Goal: Information Seeking & Learning: Learn about a topic

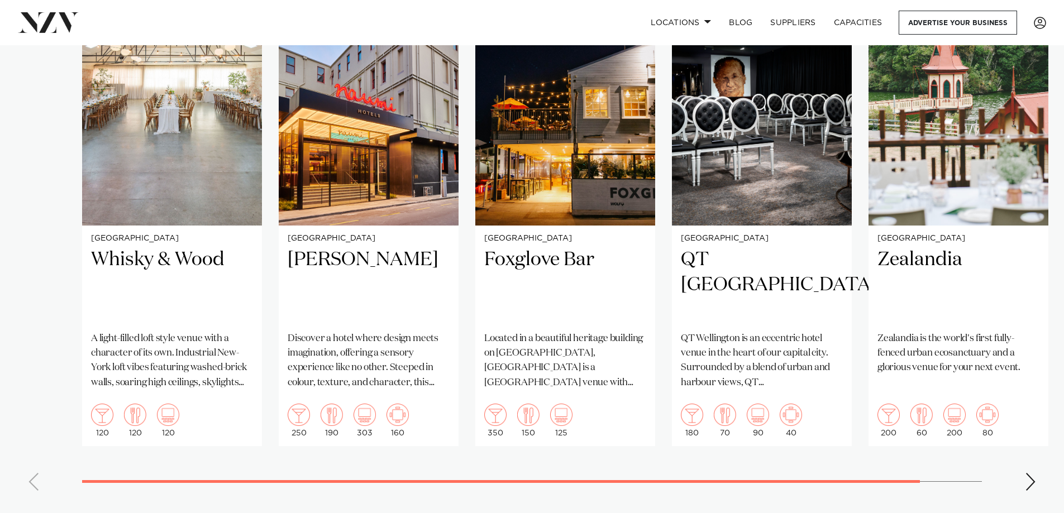
scroll to position [779, 0]
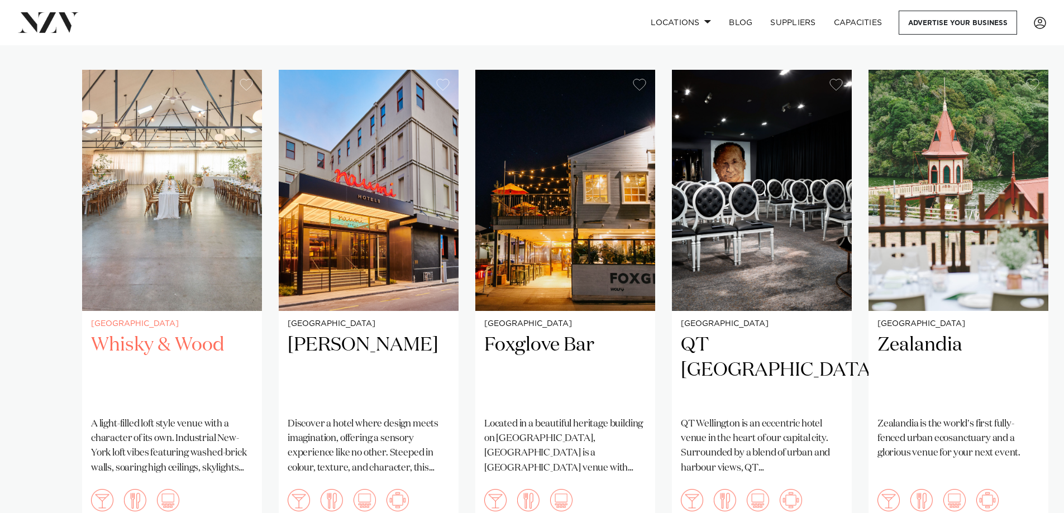
click at [125, 333] on h2 "Whisky & Wood" at bounding box center [172, 370] width 162 height 75
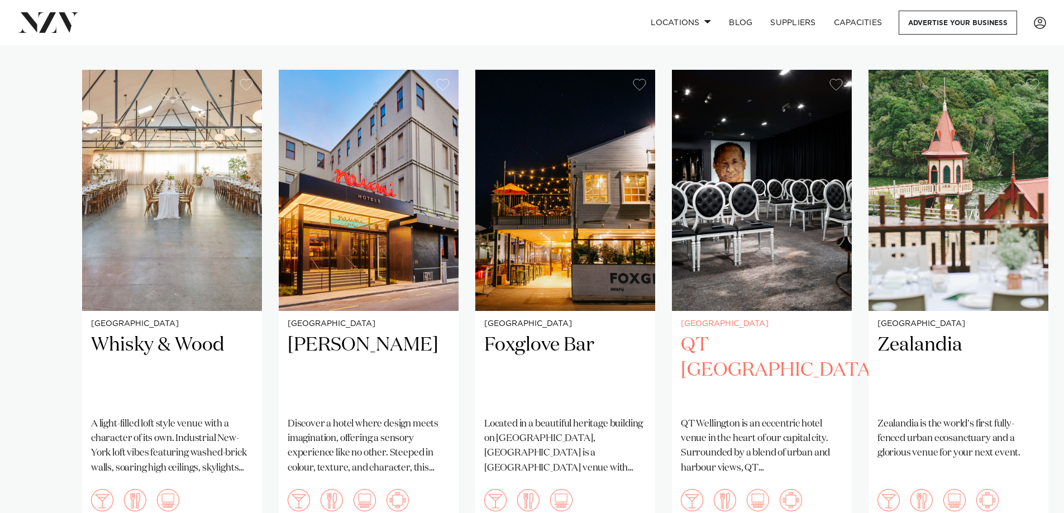
click at [766, 417] on p "QT Wellington is an eccentric hotel venue in the heart of our capital city. Sur…" at bounding box center [762, 446] width 162 height 59
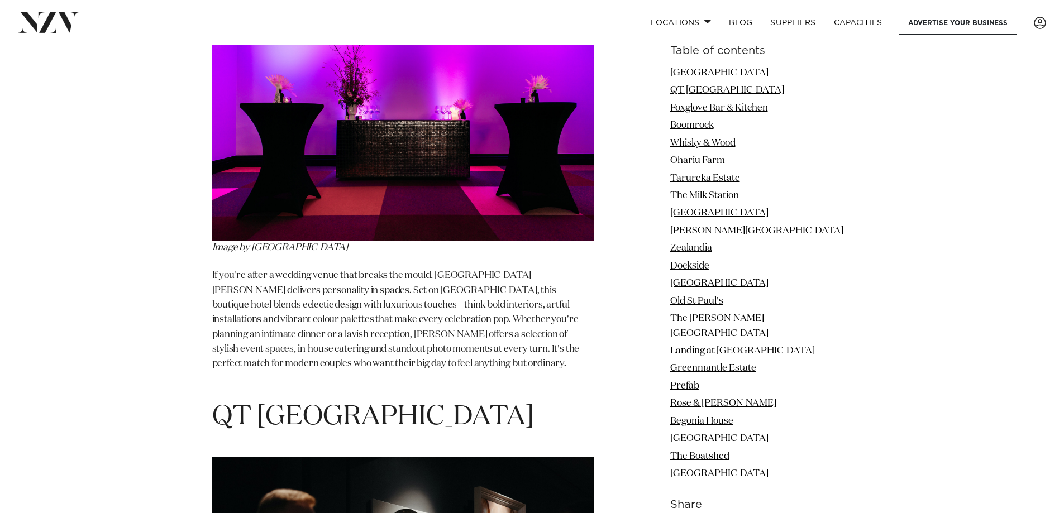
scroll to position [1629, 0]
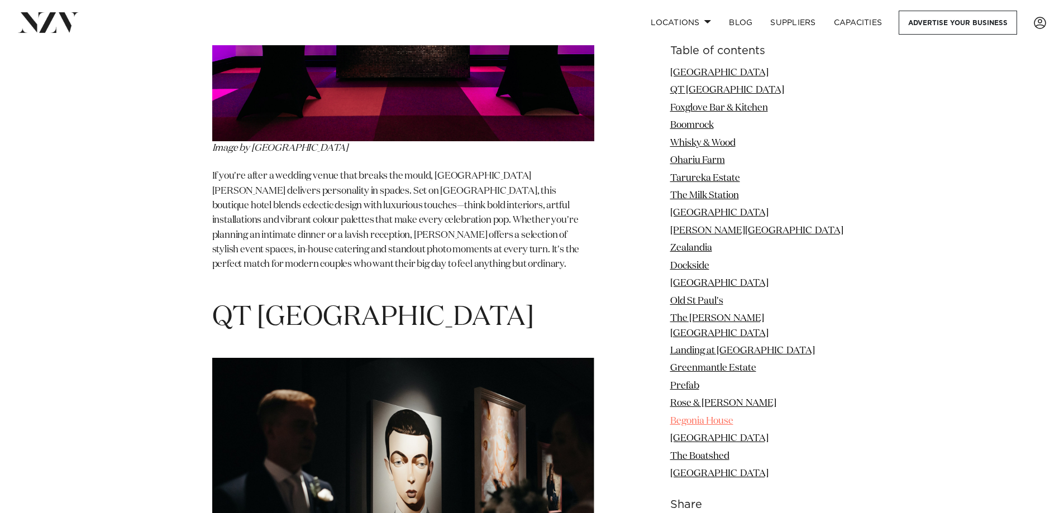
click at [733, 417] on link "Begonia House" at bounding box center [701, 421] width 63 height 9
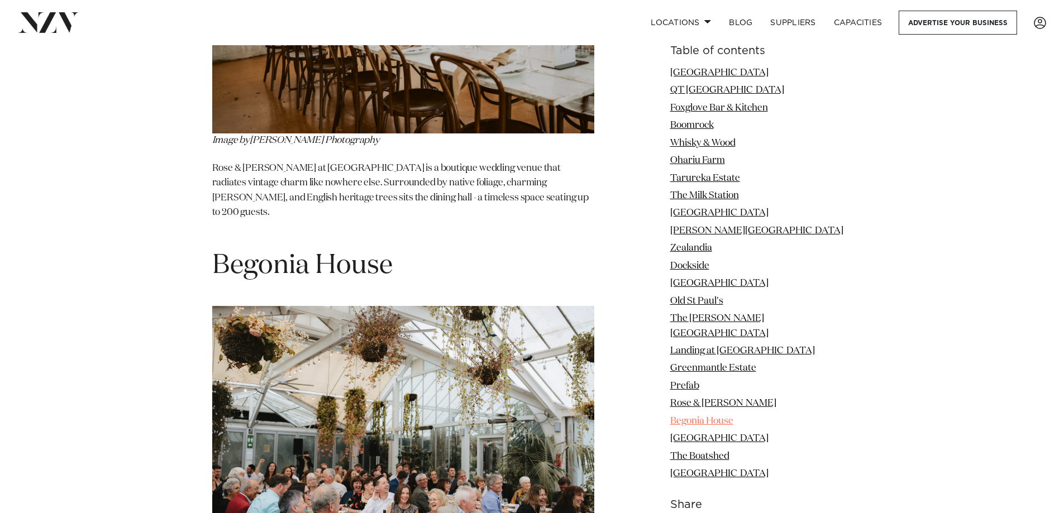
scroll to position [9601, 0]
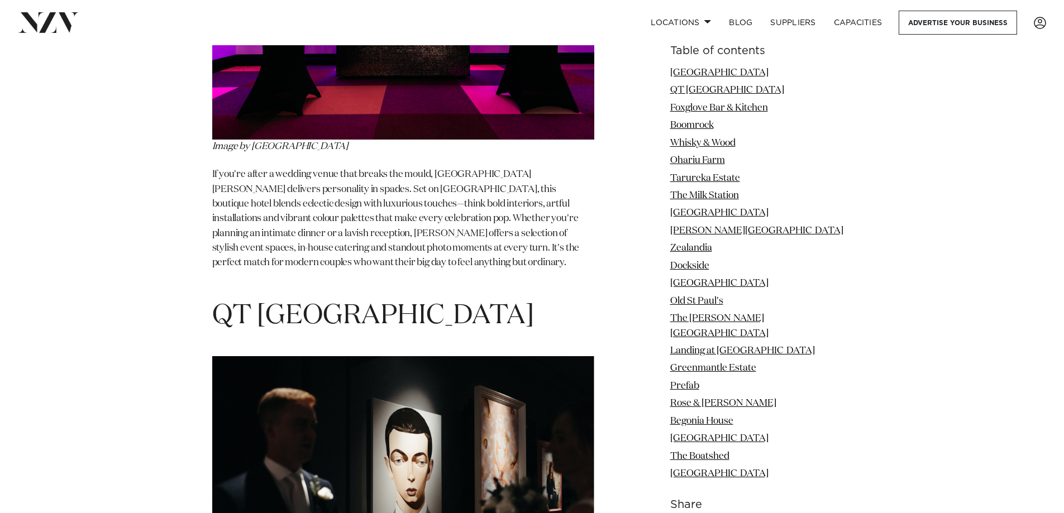
scroll to position [1629, 0]
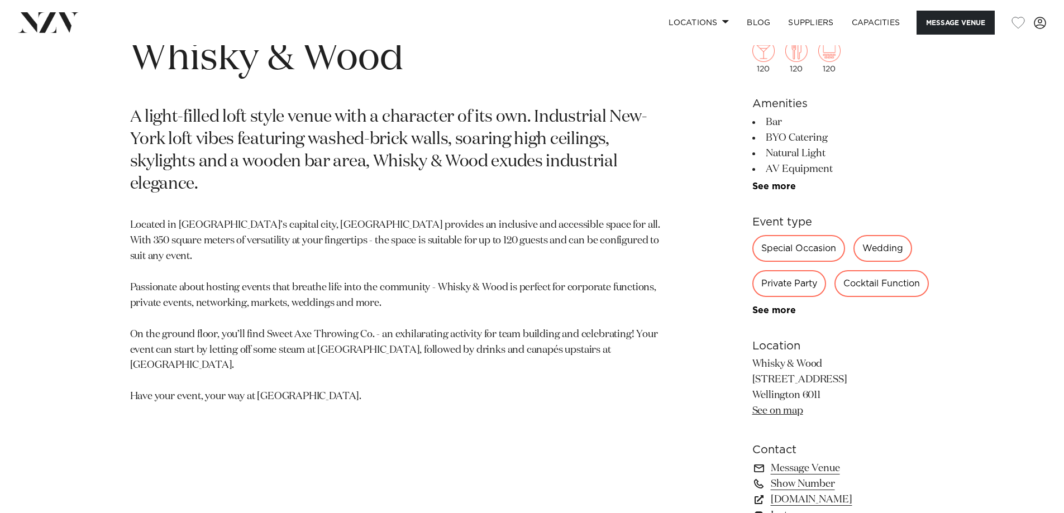
scroll to position [674, 0]
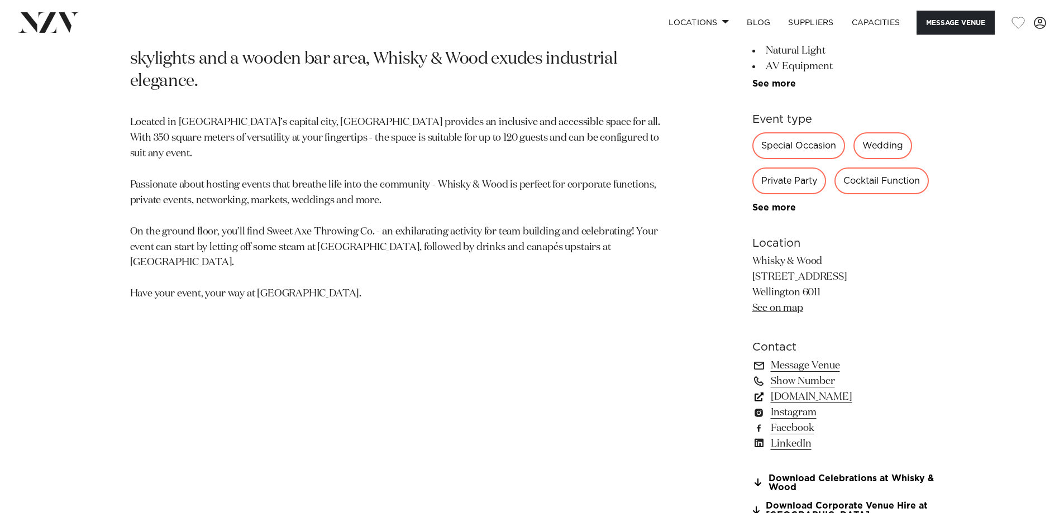
click at [880, 400] on link "[DOMAIN_NAME]" at bounding box center [843, 397] width 182 height 16
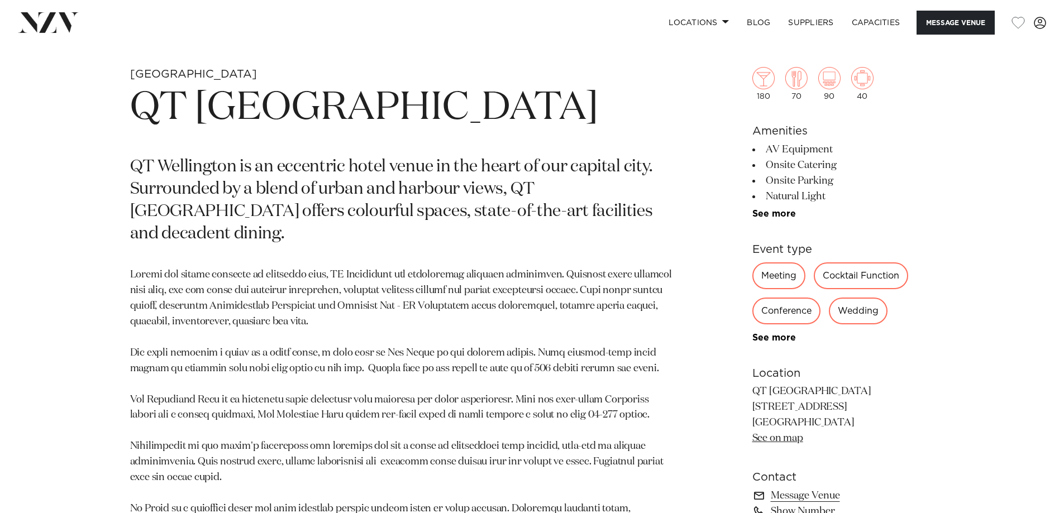
scroll to position [375, 0]
